Goal: Ask a question: Seek information or help from site administrators or community

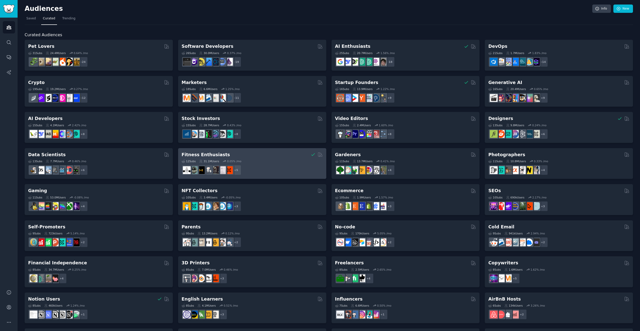
click at [271, 173] on div "+ 5" at bounding box center [252, 170] width 141 height 11
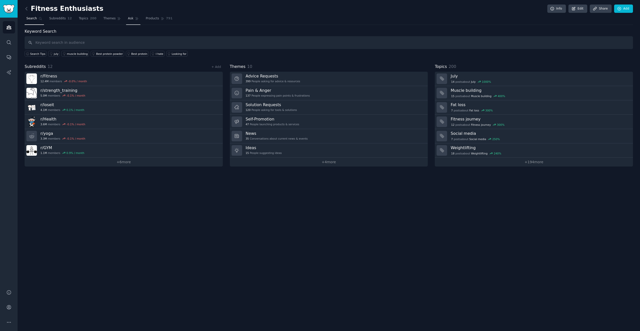
click at [128, 19] on span "Ask" at bounding box center [131, 18] width 6 height 5
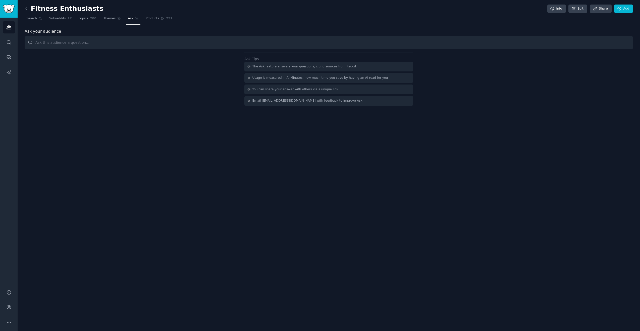
click at [208, 46] on input "text" at bounding box center [329, 42] width 609 height 13
type input "What are the main pain points of gym tracking apps"
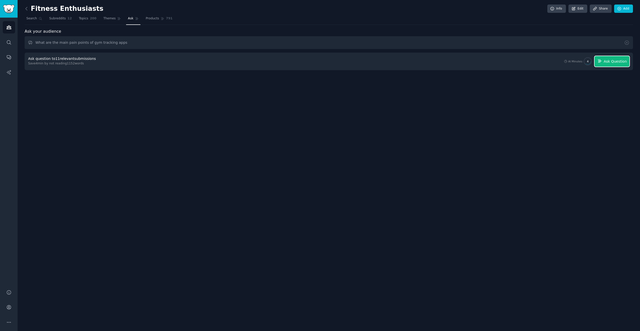
click at [614, 65] on button "Ask Question" at bounding box center [612, 61] width 35 height 11
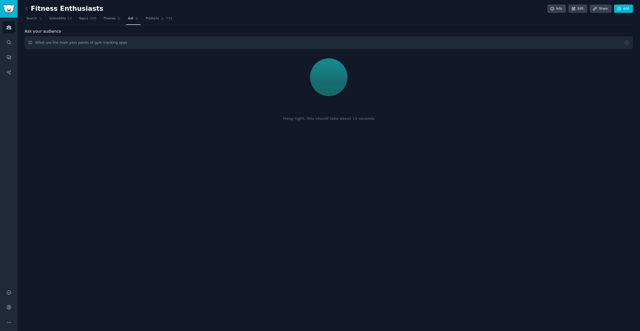
click at [275, 87] on div at bounding box center [328, 77] width 601 height 42
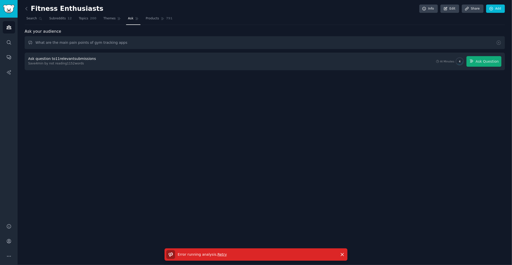
click at [481, 66] on div "Ask question to 11 relevant submissions Save 4 min by not reading 1152 words AI…" at bounding box center [265, 62] width 480 height 18
click at [481, 66] on button "Ask Question" at bounding box center [484, 61] width 35 height 11
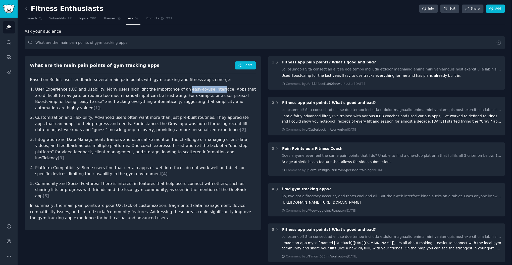
drag, startPoint x: 177, startPoint y: 89, endPoint x: 209, endPoint y: 90, distance: 31.7
click at [209, 90] on p "User Experience (UX) and Usability: Many users highlight the importance of an e…" at bounding box center [145, 98] width 221 height 25
drag, startPoint x: 69, startPoint y: 95, endPoint x: 125, endPoint y: 96, distance: 56.8
click at [125, 96] on p "User Experience (UX) and Usability: Many users highlight the importance of an e…" at bounding box center [145, 98] width 221 height 25
click at [142, 95] on p "User Experience (UX) and Usability: Many users highlight the importance of an e…" at bounding box center [145, 98] width 221 height 25
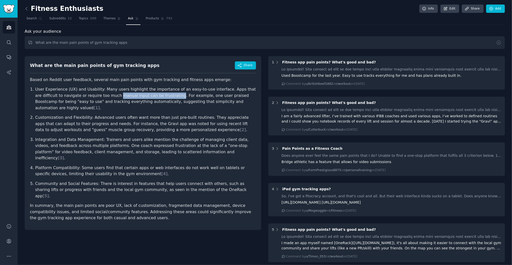
drag, startPoint x: 162, startPoint y: 95, endPoint x: 107, endPoint y: 94, distance: 54.8
click at [107, 94] on p "User Experience (UX) and Usability: Many users highlight the importance of an e…" at bounding box center [145, 98] width 221 height 25
click at [168, 96] on p "User Experience (UX) and Usability: Many users highlight the importance of an e…" at bounding box center [145, 98] width 221 height 25
click at [222, 96] on p "User Experience (UX) and Usability: Many users highlight the importance of an e…" at bounding box center [145, 98] width 221 height 25
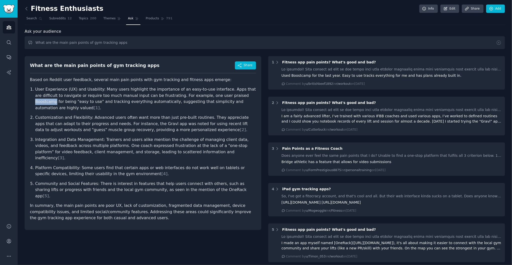
copy p "Boostcamp"
drag, startPoint x: 197, startPoint y: 118, endPoint x: 210, endPoint y: 118, distance: 13.3
click at [210, 118] on p "Customization and Flexibility: Advanced users often want more than just pre-bui…" at bounding box center [145, 123] width 221 height 19
click at [239, 118] on p "Customization and Flexibility: Advanced users often want more than just pre-bui…" at bounding box center [145, 123] width 221 height 19
drag, startPoint x: 94, startPoint y: 124, endPoint x: 145, endPoint y: 124, distance: 51.0
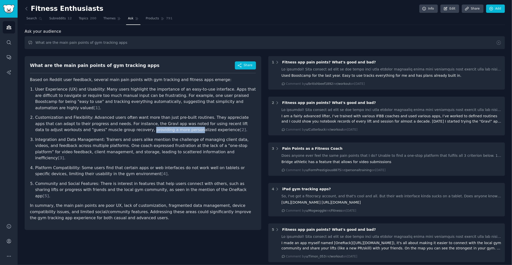
click at [142, 124] on p "Customization and Flexibility: Advanced users often want more than just pre-bui…" at bounding box center [145, 123] width 221 height 19
click at [240, 127] on span "[ 2 ]" at bounding box center [243, 129] width 6 height 5
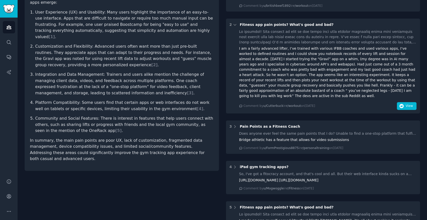
scroll to position [83, 0]
click at [139, 168] on div "What are the main pain points of gym tracking apps Share Based on Reddit user f…" at bounding box center [122, 144] width 194 height 350
click at [133, 100] on p "Platform Compatibility: Some users find that certain apps or web interfaces do …" at bounding box center [124, 106] width 178 height 12
click at [145, 100] on p "Platform Compatibility: Some users find that certain apps or web interfaces do …" at bounding box center [124, 106] width 178 height 12
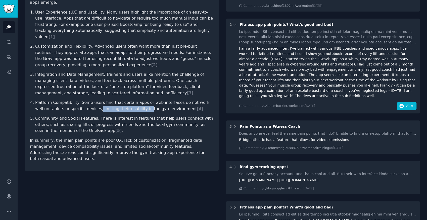
drag, startPoint x: 83, startPoint y: 97, endPoint x: 127, endPoint y: 97, distance: 44.0
click at [127, 100] on p "Platform Compatibility: Some users find that certain apps or web interfaces do …" at bounding box center [124, 106] width 178 height 12
click at [144, 100] on p "Platform Compatibility: Some users find that certain apps or web interfaces do …" at bounding box center [124, 106] width 178 height 12
click at [197, 107] on span "[ 4 ]" at bounding box center [200, 109] width 6 height 5
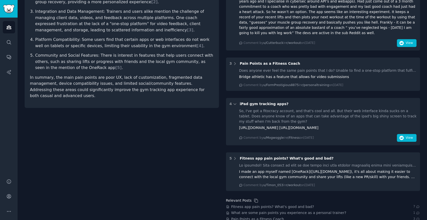
scroll to position [189, 0]
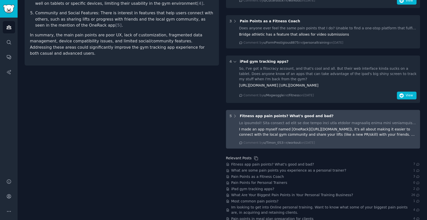
click at [258, 129] on div "I made an app myself named [OneRack]([URL][DOMAIN_NAME]), it's all about making…" at bounding box center [327, 132] width 177 height 11
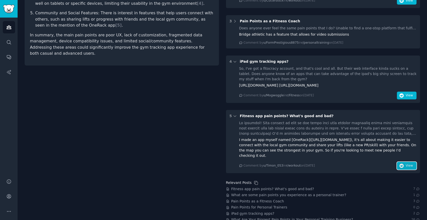
click at [400, 165] on icon "button" at bounding box center [401, 166] width 5 height 5
click at [96, 90] on div "What are the main pain points of gym tracking apps Share Based on Reddit user f…" at bounding box center [122, 58] width 194 height 389
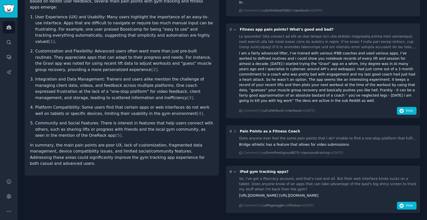
scroll to position [48, 0]
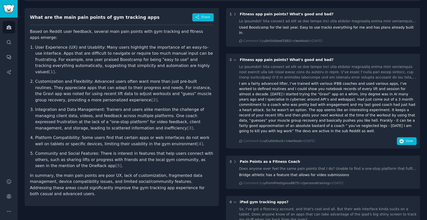
click at [127, 107] on p "Integration and Data Management: Trainers and users alike mention the challenge…" at bounding box center [124, 119] width 178 height 25
click at [136, 107] on p "Integration and Data Management: Trainers and users alike mention the challenge…" at bounding box center [124, 119] width 178 height 25
click at [170, 107] on p "Integration and Data Management: Trainers and users alike mention the challenge…" at bounding box center [124, 119] width 178 height 25
drag, startPoint x: 129, startPoint y: 110, endPoint x: 101, endPoint y: 109, distance: 27.6
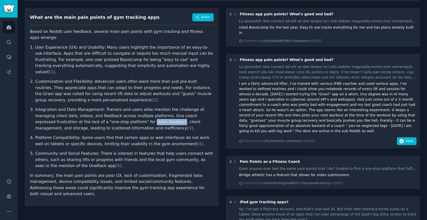
click at [101, 109] on p "Integration and Data Management: Trainers and users alike mention the challenge…" at bounding box center [124, 119] width 178 height 25
drag, startPoint x: 133, startPoint y: 109, endPoint x: 166, endPoint y: 110, distance: 33.7
click at [166, 110] on p "Integration and Data Management: Trainers and users alike mention the challenge…" at bounding box center [124, 119] width 178 height 25
drag, startPoint x: 176, startPoint y: 110, endPoint x: 190, endPoint y: 110, distance: 14.3
click at [190, 110] on p "Integration and Data Management: Trainers and users alike mention the challenge…" at bounding box center [124, 119] width 178 height 25
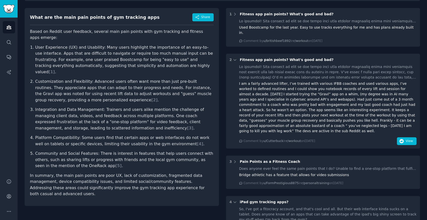
click at [101, 107] on p "Integration and Data Management: Trainers and users alike mention the challenge…" at bounding box center [124, 119] width 178 height 25
click at [187, 126] on span "[ 3 ]" at bounding box center [190, 128] width 6 height 5
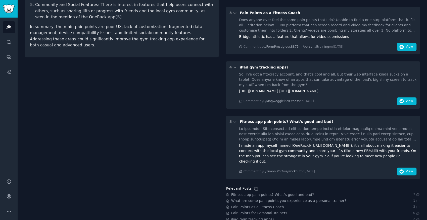
scroll to position [198, 0]
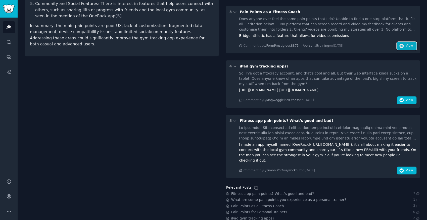
click at [400, 44] on icon "button" at bounding box center [401, 46] width 5 height 5
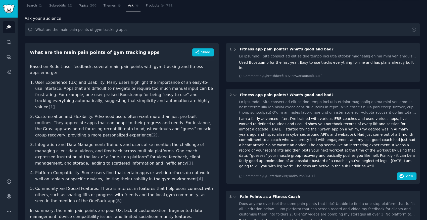
scroll to position [0, 0]
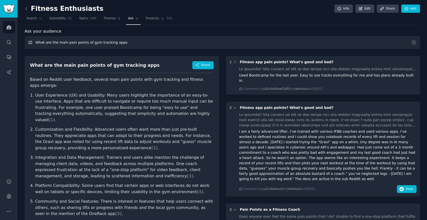
click at [81, 43] on input "What are the main pain points of gym tracking apps" at bounding box center [222, 42] width 395 height 13
